Goal: Task Accomplishment & Management: Complete application form

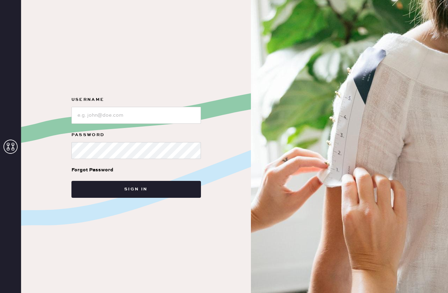
type input "reformationcharleston"
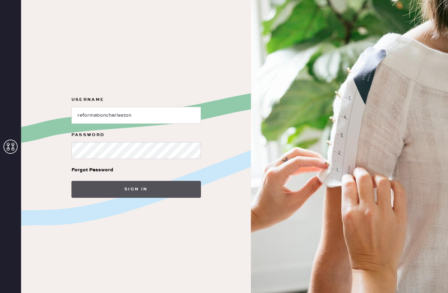
click at [131, 186] on button "Sign in" at bounding box center [136, 189] width 130 height 17
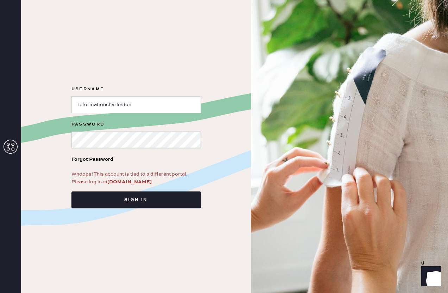
click at [118, 178] on div "Whoops! This account is tied to a different portal. Please log in at [DOMAIN_NA…" at bounding box center [136, 177] width 130 height 15
click at [119, 182] on link "[DOMAIN_NAME]" at bounding box center [129, 182] width 44 height 6
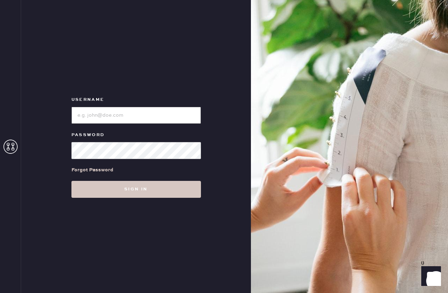
type input "reformationcharleston"
click at [123, 168] on div "Forgot Password" at bounding box center [136, 170] width 130 height 22
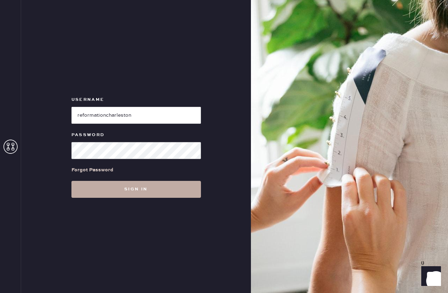
click at [133, 186] on button "Sign in" at bounding box center [136, 189] width 130 height 17
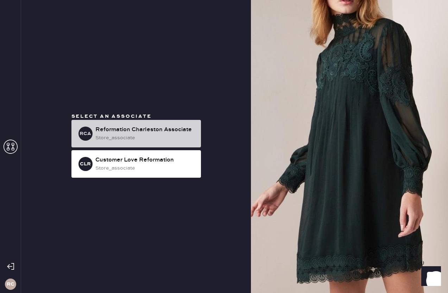
click at [122, 138] on div "store_associate" at bounding box center [145, 138] width 100 height 8
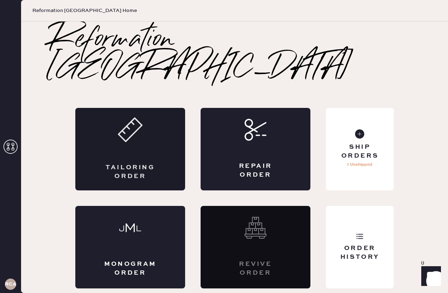
click at [141, 138] on div "Tailoring Order" at bounding box center [130, 149] width 110 height 82
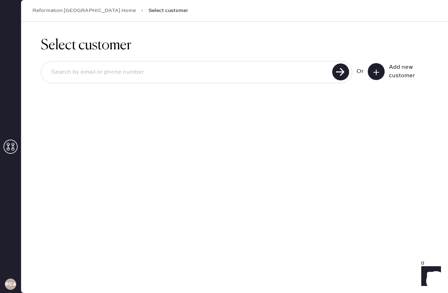
click at [374, 74] on icon at bounding box center [376, 72] width 7 height 7
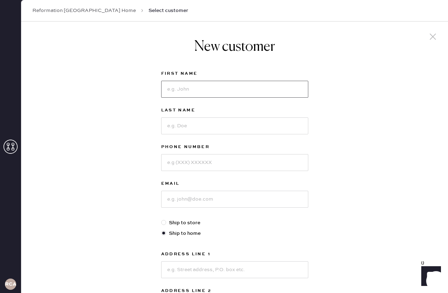
click at [268, 83] on input at bounding box center [234, 89] width 147 height 17
type input "Charlotte"
click at [257, 119] on input at bounding box center [234, 125] width 147 height 17
type input "Nicholas"
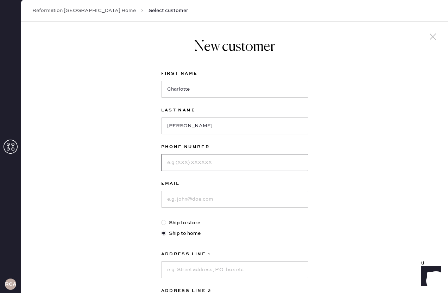
click at [258, 159] on input at bounding box center [234, 162] width 147 height 17
type input "9175154460"
click at [268, 199] on input at bounding box center [234, 199] width 147 height 17
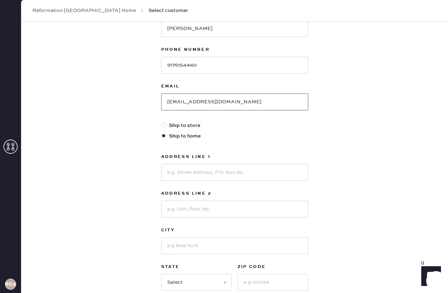
type input "charlotte.nicholas20@gmail.com"
click at [225, 175] on input at bounding box center [234, 172] width 147 height 17
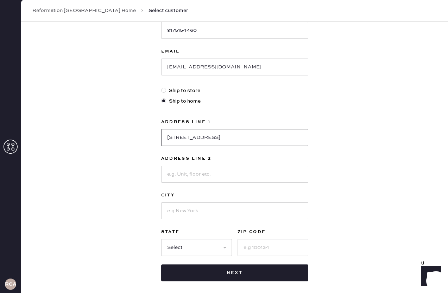
scroll to position [133, 0]
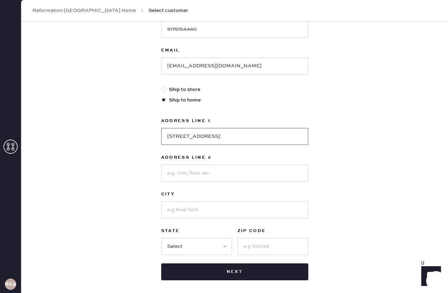
type input "29 Wentworth Street"
click at [194, 208] on input at bounding box center [234, 209] width 147 height 17
type input "C"
click at [184, 173] on input at bounding box center [234, 172] width 147 height 17
type input "Unit B"
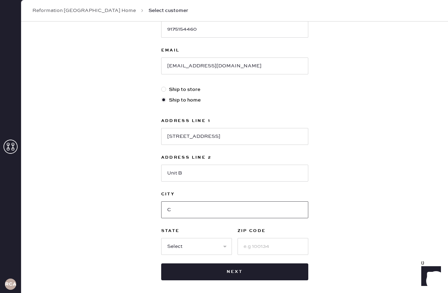
click at [174, 210] on input "C" at bounding box center [234, 209] width 147 height 17
type input "Charleston"
click at [209, 240] on select "Select AK AL AR AZ CA CO CT DC DE FL GA HI IA ID IL IN KS KY LA MA MD ME MI MN …" at bounding box center [196, 246] width 71 height 17
select select "SC"
click at [161, 238] on select "Select AK AL AR AZ CA CO CT DC DE FL GA HI IA ID IL IN KS KY LA MA MD ME MI MN …" at bounding box center [196, 246] width 71 height 17
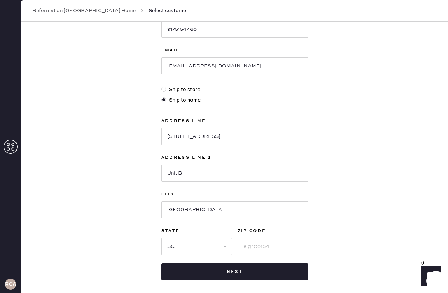
click at [280, 248] on input at bounding box center [273, 246] width 71 height 17
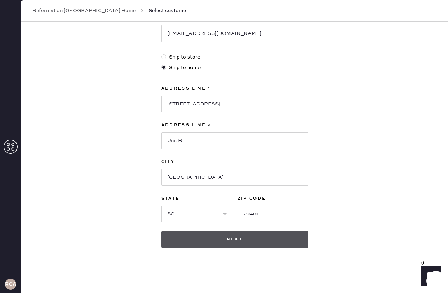
type input "29401"
click at [260, 242] on button "Next" at bounding box center [234, 239] width 147 height 17
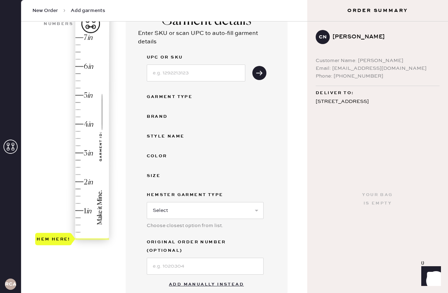
scroll to position [77, 0]
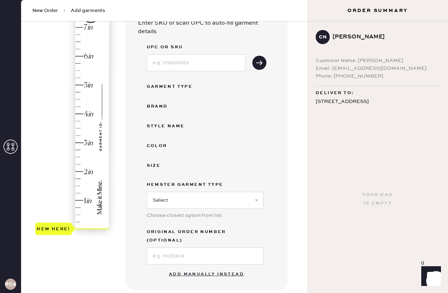
click at [213, 267] on button "Add manually instead" at bounding box center [206, 274] width 83 height 14
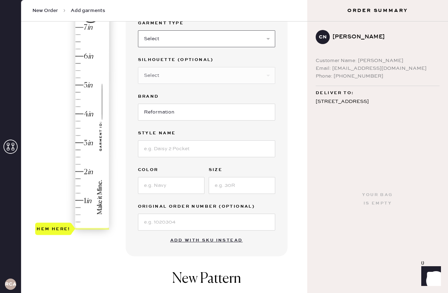
click at [181, 39] on select "Select Basic Skirt Jeans Leggings Pants Shorts Basic Sleeved Dress Basic Sleeve…" at bounding box center [206, 38] width 137 height 17
select select "4"
click at [138, 30] on select "Select Basic Skirt Jeans Leggings Pants Shorts Basic Sleeved Dress Basic Sleeve…" at bounding box center [206, 38] width 137 height 17
click at [174, 75] on select "Select Joggers Shorts Cropped Flare Boot Cut Straight Skinny Other" at bounding box center [206, 75] width 137 height 17
select select "11"
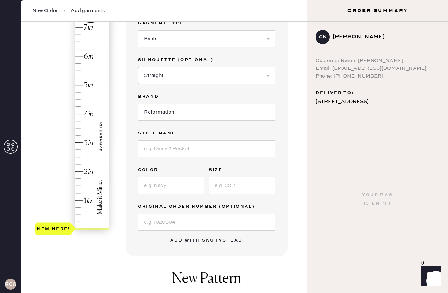
click at [138, 67] on select "Select Joggers Shorts Cropped Flare Boot Cut Straight Skinny Other" at bounding box center [206, 75] width 137 height 17
click at [175, 148] on input at bounding box center [206, 148] width 137 height 17
type input "G"
type input "Gale Satin Midrise Pant"
click at [184, 189] on input at bounding box center [171, 185] width 67 height 17
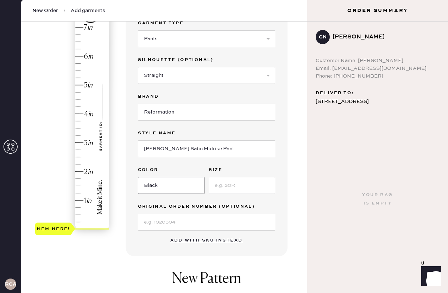
type input "Black"
click at [259, 187] on input at bounding box center [242, 185] width 67 height 17
type input "XS"
type input "2.25"
click at [80, 164] on div "Hem here!" at bounding box center [72, 128] width 75 height 208
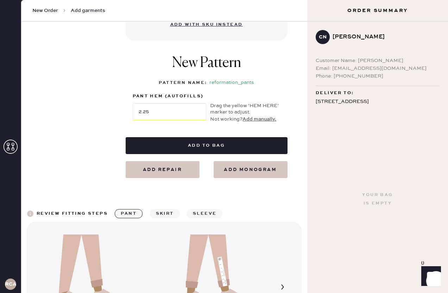
scroll to position [293, 0]
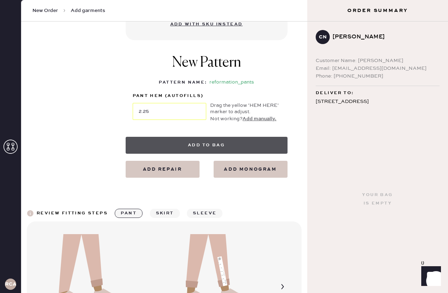
click at [219, 143] on button "Add to bag" at bounding box center [207, 145] width 162 height 17
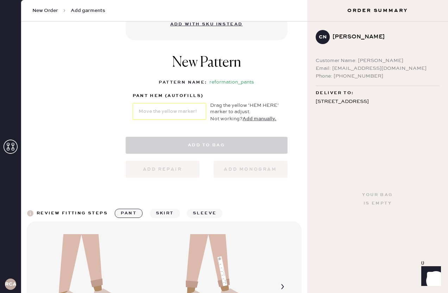
select select "4"
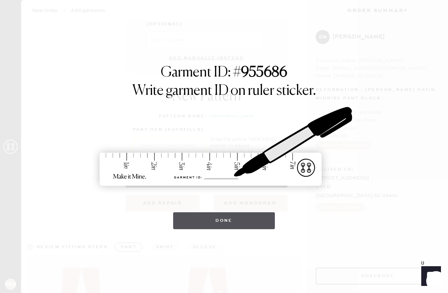
click at [239, 218] on button "Done" at bounding box center [224, 220] width 102 height 17
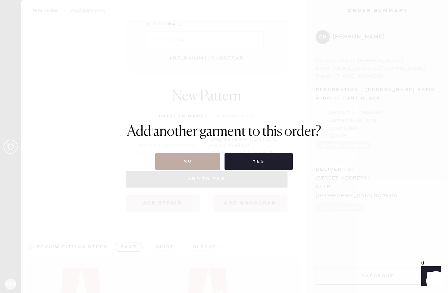
click at [192, 159] on button "No" at bounding box center [187, 161] width 65 height 17
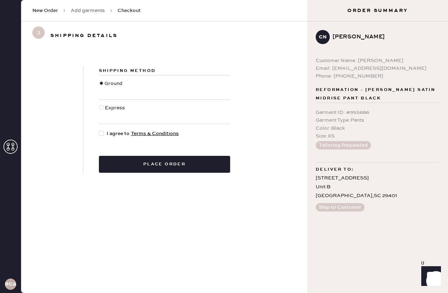
click at [106, 131] on div at bounding box center [103, 134] width 8 height 8
click at [99, 130] on input "I agree to Terms & Conditions" at bounding box center [99, 130] width 0 height 0
checkbox input "true"
click at [154, 175] on div "Shipping Method Ground Express I agree to Terms & Conditions Place order" at bounding box center [164, 120] width 286 height 140
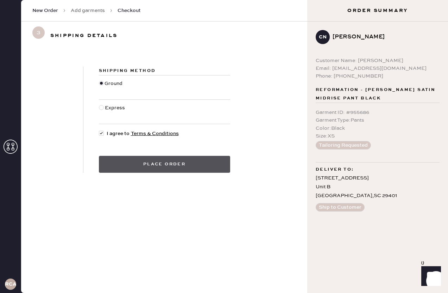
click at [151, 168] on button "Place order" at bounding box center [164, 164] width 131 height 17
